Goal: Navigation & Orientation: Go to known website

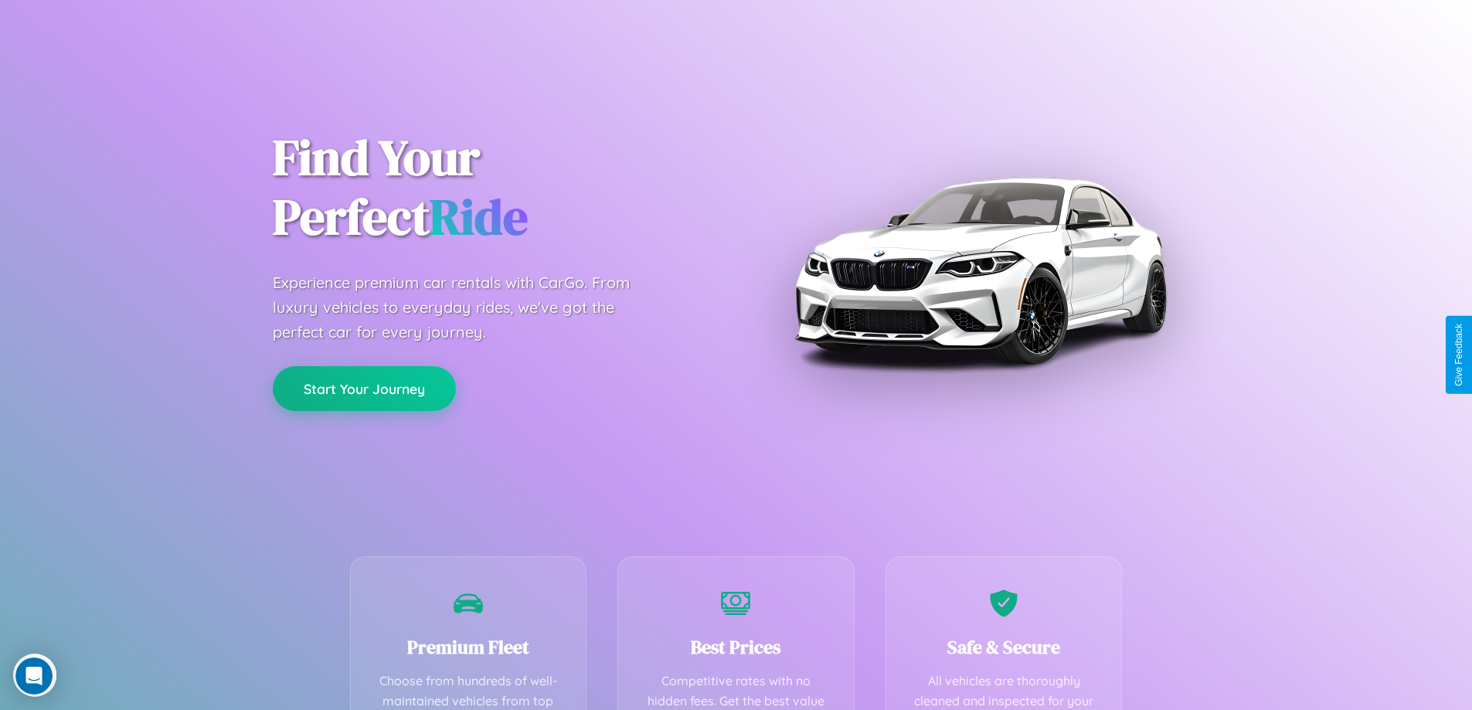
click at [364, 389] on button "Start Your Journey" at bounding box center [364, 388] width 183 height 45
click at [364, 388] on button "Start Your Journey" at bounding box center [364, 388] width 183 height 45
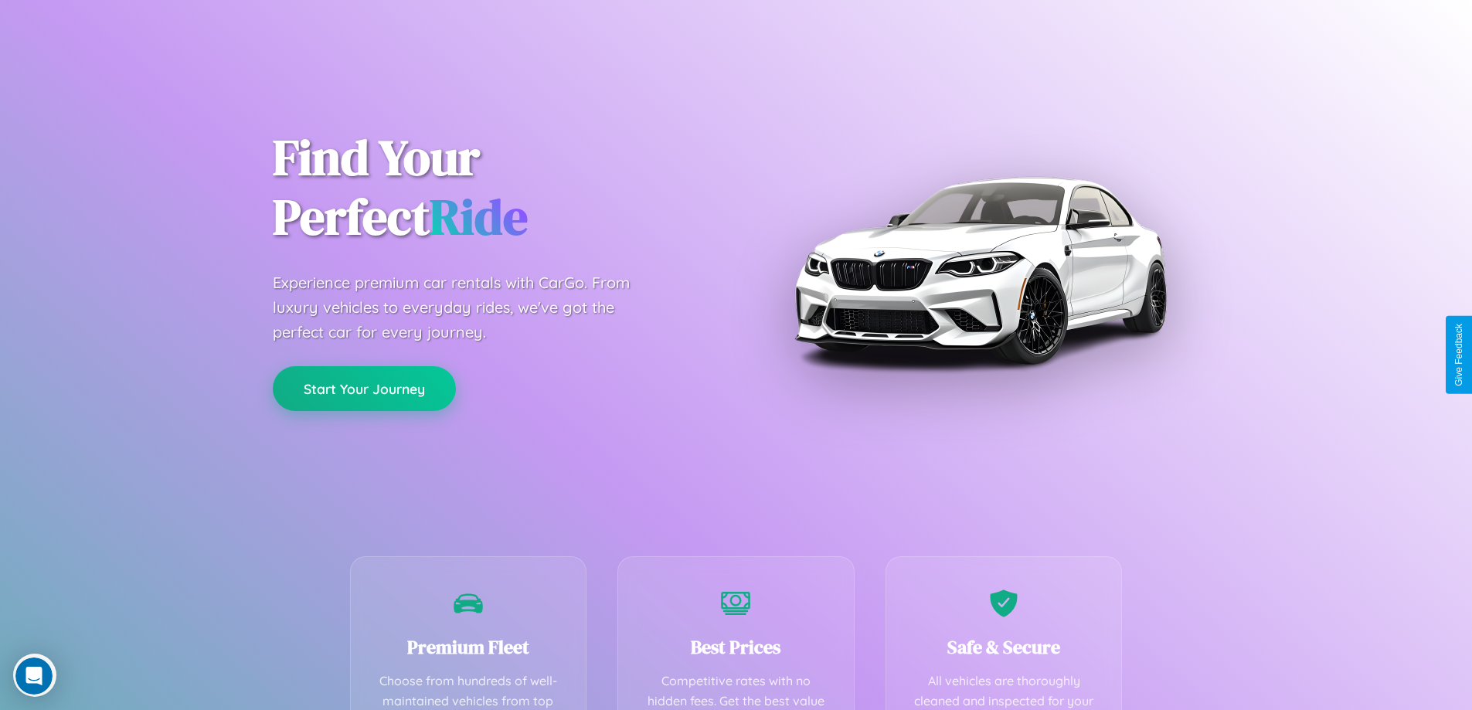
click at [364, 388] on button "Start Your Journey" at bounding box center [364, 388] width 183 height 45
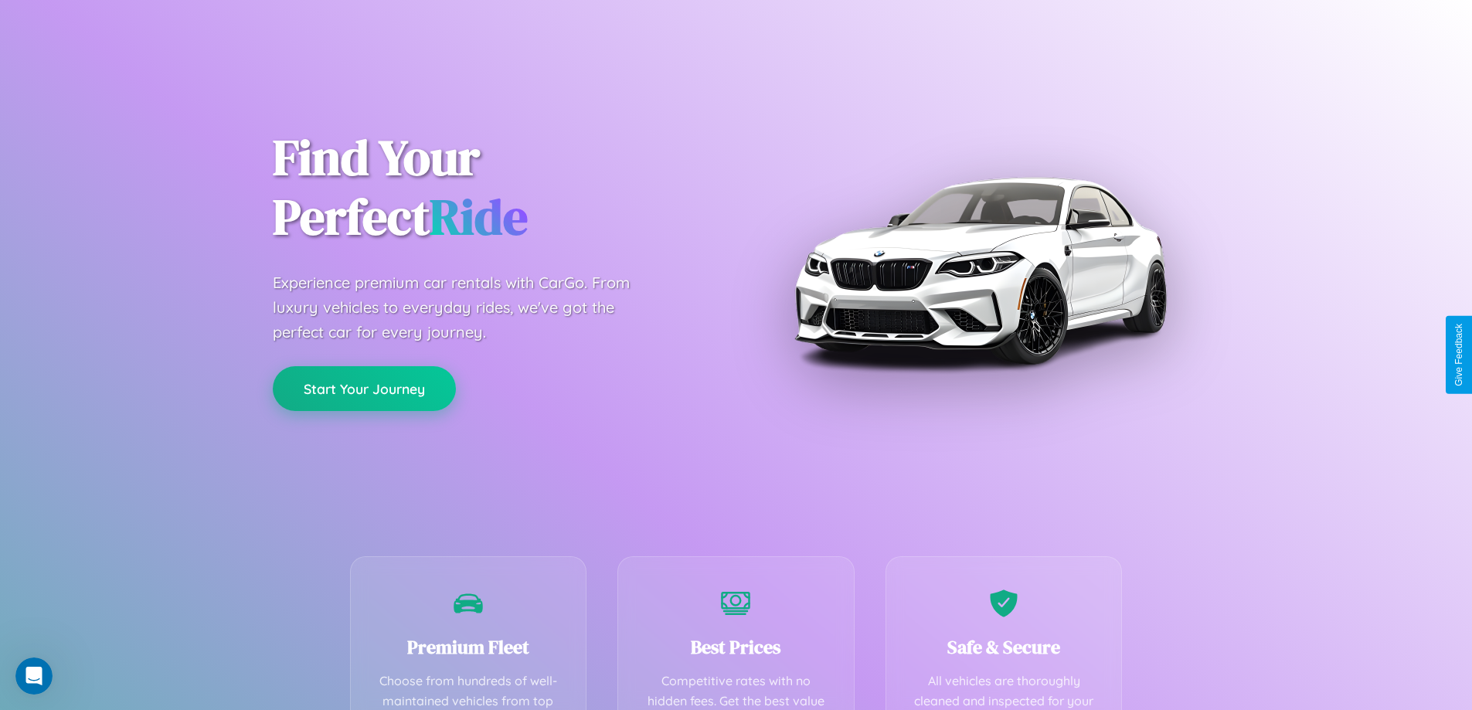
click at [364, 388] on button "Start Your Journey" at bounding box center [364, 388] width 183 height 45
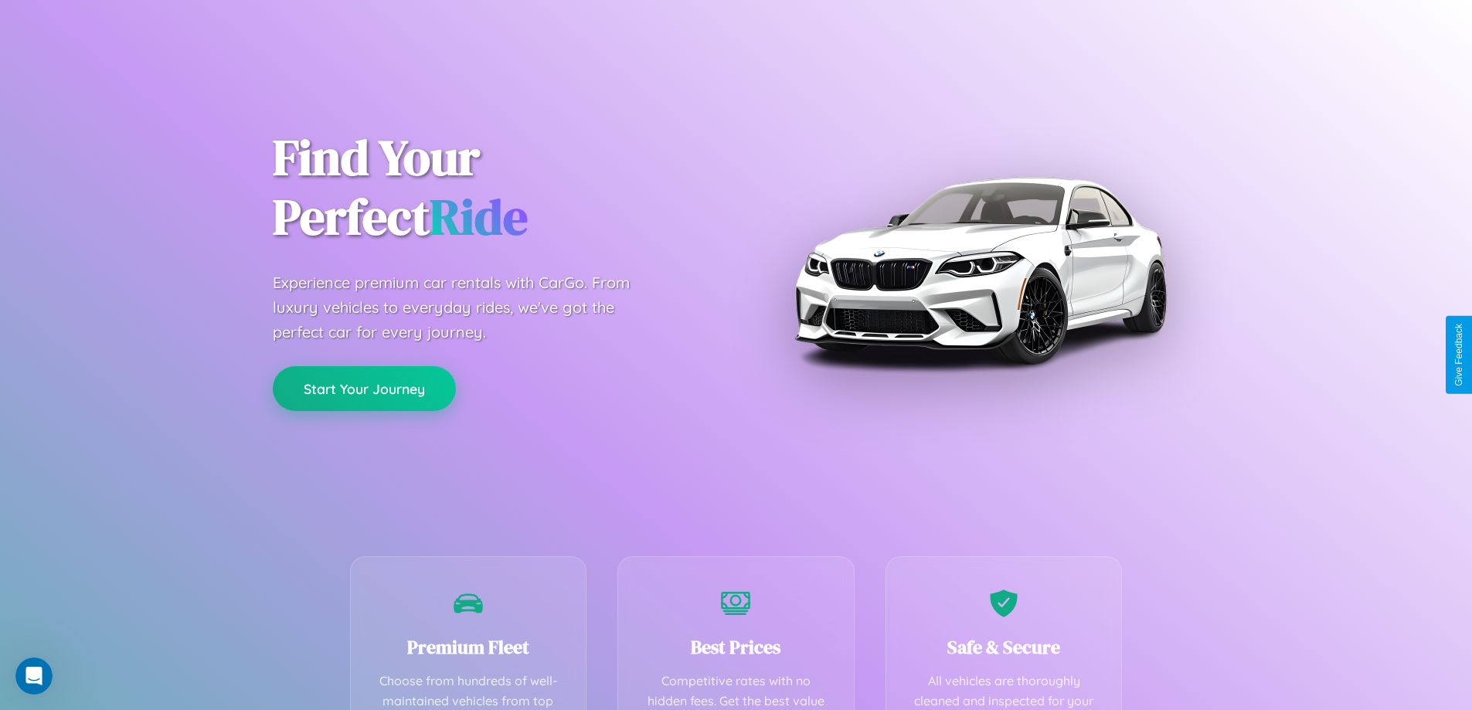
click at [364, 388] on button "Start Your Journey" at bounding box center [364, 388] width 183 height 45
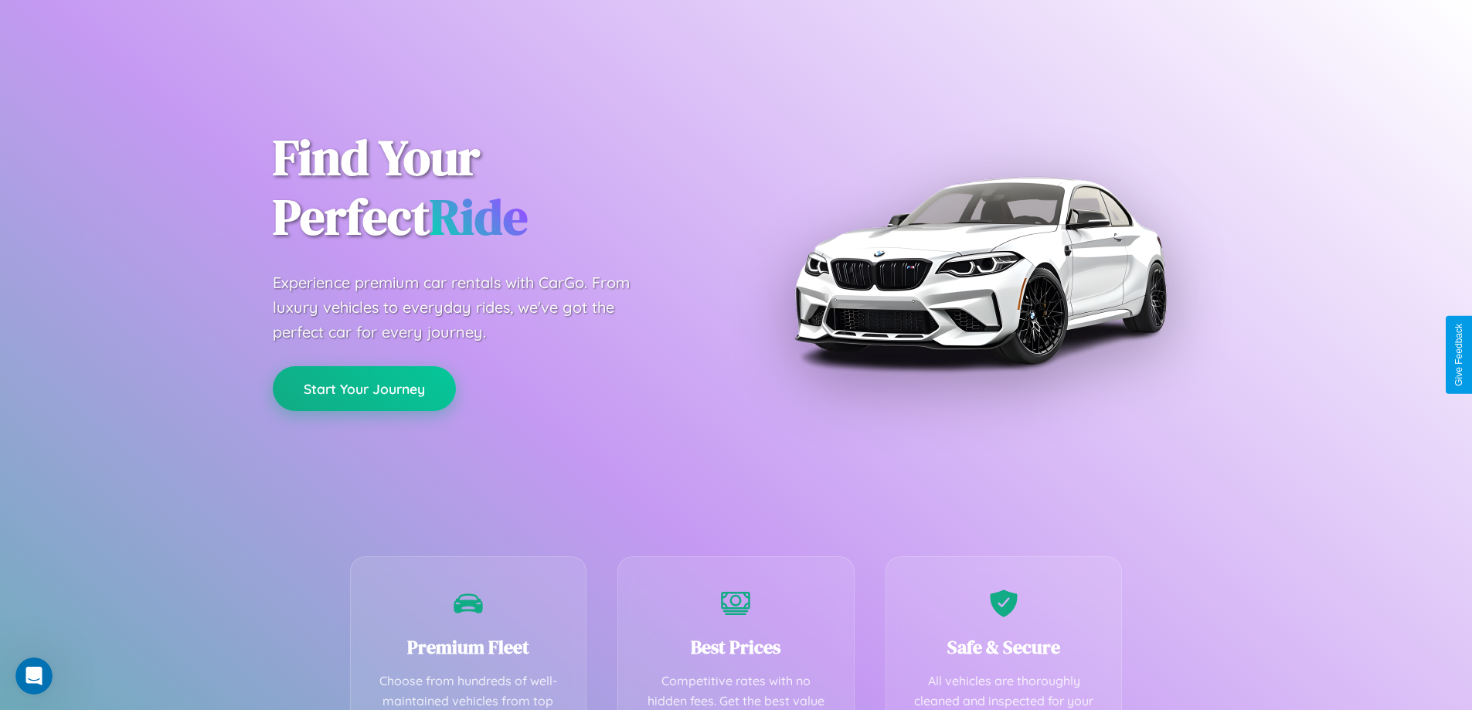
click at [364, 388] on button "Start Your Journey" at bounding box center [364, 388] width 183 height 45
